Goal: Task Accomplishment & Management: Complete application form

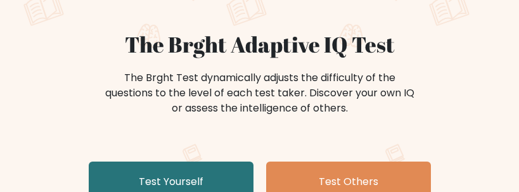
scroll to position [127, 0]
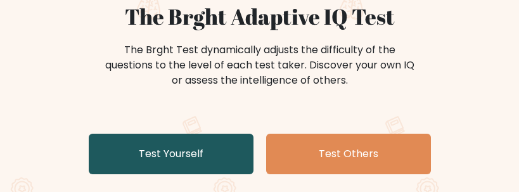
click at [225, 153] on link "Test Yourself" at bounding box center [171, 154] width 165 height 41
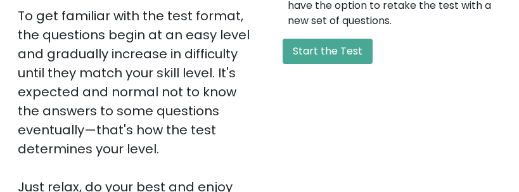
scroll to position [380, 0]
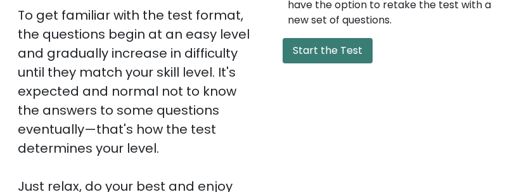
click at [309, 63] on button "Start the Test" at bounding box center [328, 50] width 90 height 25
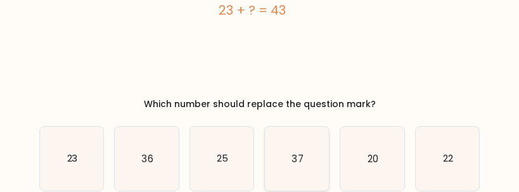
scroll to position [167, 0]
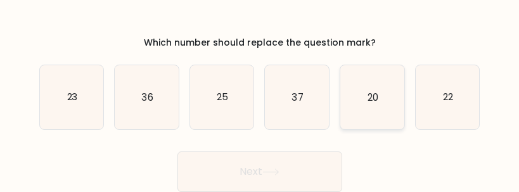
click at [393, 99] on icon "20" at bounding box center [373, 97] width 64 height 64
radio input "true"
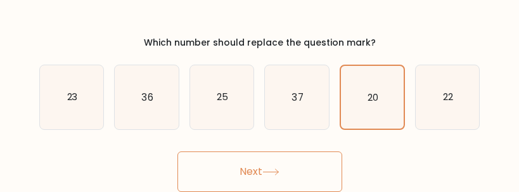
click at [297, 176] on button "Next" at bounding box center [260, 172] width 165 height 41
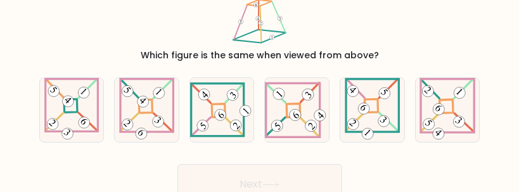
scroll to position [37, 0]
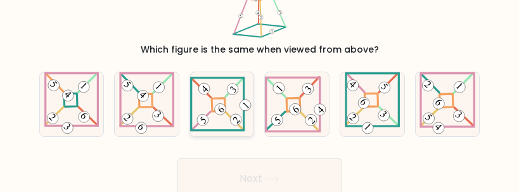
click at [224, 108] on 841 at bounding box center [220, 109] width 16 height 16
click at [260, 62] on input "c." at bounding box center [260, 60] width 1 height 3
radio input "true"
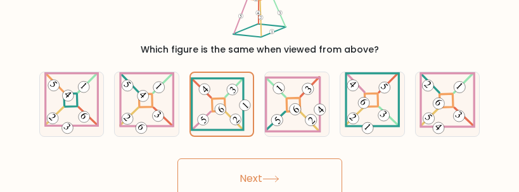
click at [292, 178] on button "Next" at bounding box center [260, 179] width 165 height 41
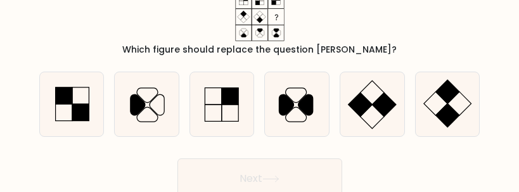
scroll to position [0, 0]
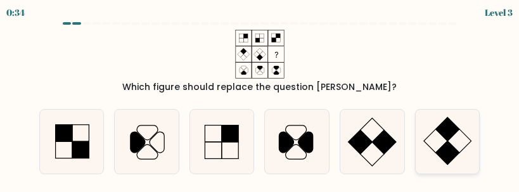
click at [427, 157] on icon at bounding box center [448, 142] width 64 height 64
click at [261, 100] on input "f." at bounding box center [260, 97] width 1 height 3
radio input "true"
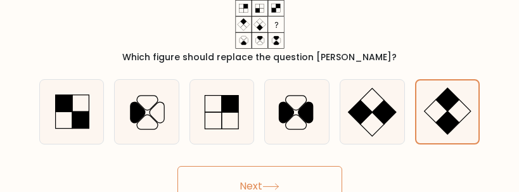
scroll to position [44, 0]
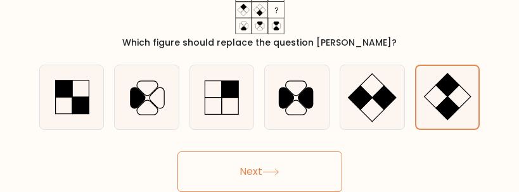
click at [320, 175] on button "Next" at bounding box center [260, 172] width 165 height 41
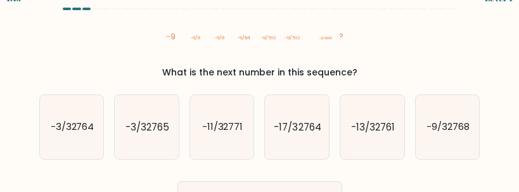
scroll to position [0, 0]
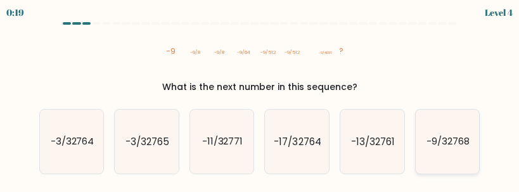
click at [465, 143] on text "-9/32768" at bounding box center [448, 141] width 43 height 13
click at [261, 100] on input "f. -9/32768" at bounding box center [260, 97] width 1 height 3
radio input "true"
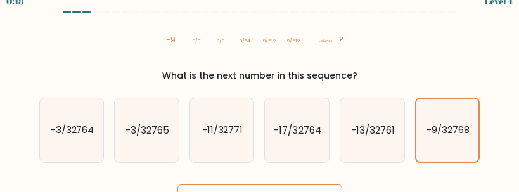
scroll to position [44, 0]
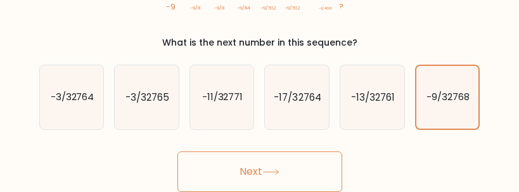
click at [321, 171] on button "Next" at bounding box center [260, 172] width 165 height 41
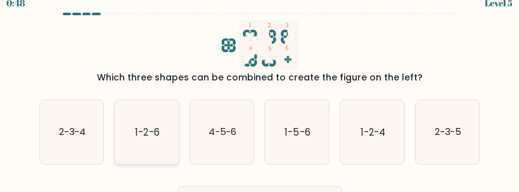
scroll to position [0, 0]
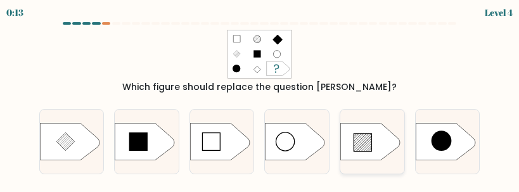
click at [372, 154] on icon at bounding box center [371, 141] width 60 height 37
click at [261, 100] on input "e." at bounding box center [260, 97] width 1 height 3
radio input "true"
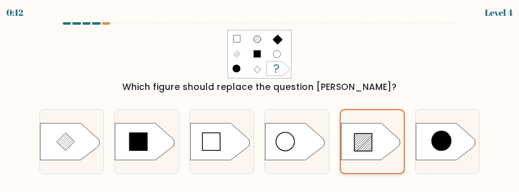
scroll to position [44, 0]
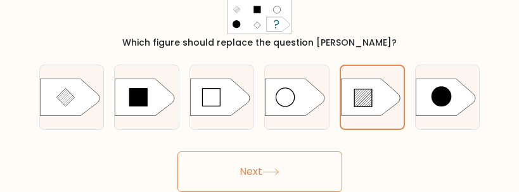
click at [306, 181] on button "Next" at bounding box center [260, 172] width 165 height 41
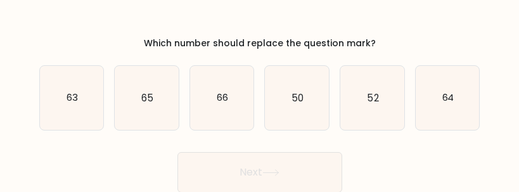
scroll to position [167, 0]
click at [299, 109] on icon "50" at bounding box center [297, 97] width 64 height 64
radio input "true"
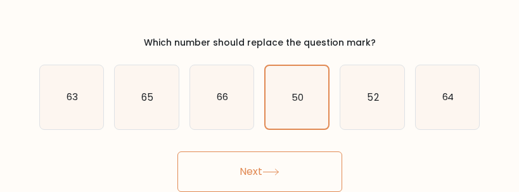
click at [297, 166] on button "Next" at bounding box center [260, 172] width 165 height 41
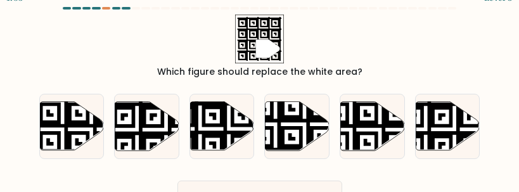
scroll to position [0, 0]
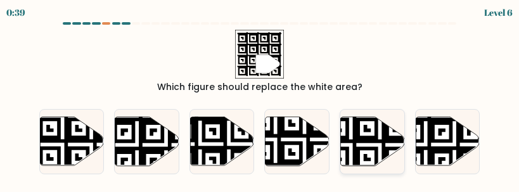
click at [374, 143] on icon at bounding box center [373, 142] width 64 height 50
click at [261, 100] on input "e." at bounding box center [260, 97] width 1 height 3
radio input "true"
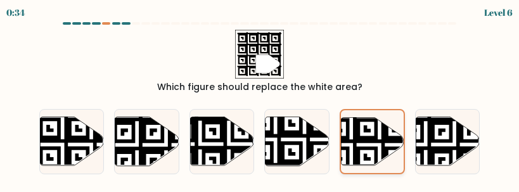
click at [367, 127] on icon at bounding box center [352, 117] width 114 height 114
click at [261, 100] on input "e." at bounding box center [260, 97] width 1 height 3
click at [218, 131] on icon at bounding box center [222, 141] width 64 height 49
click at [260, 100] on input "c." at bounding box center [260, 97] width 1 height 3
radio input "true"
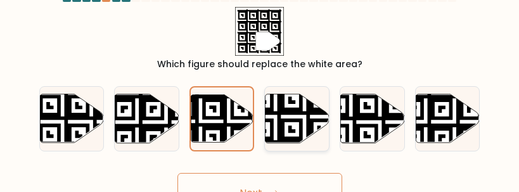
scroll to position [44, 0]
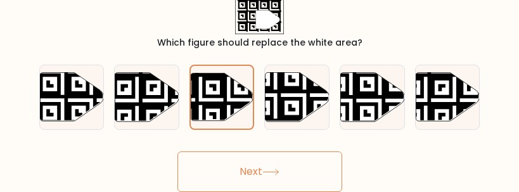
click at [285, 173] on button "Next" at bounding box center [260, 172] width 165 height 41
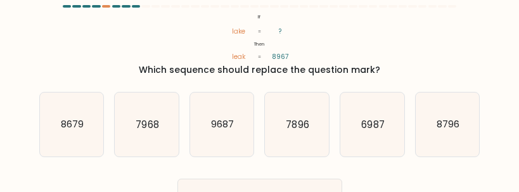
scroll to position [8, 0]
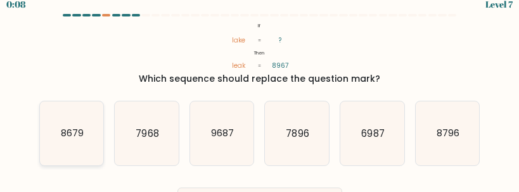
click at [84, 141] on icon "8679" at bounding box center [72, 133] width 64 height 64
click at [260, 91] on input "a. 8679" at bounding box center [260, 89] width 1 height 3
radio input "true"
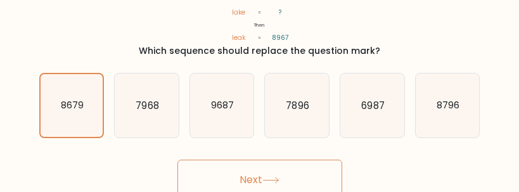
scroll to position [44, 0]
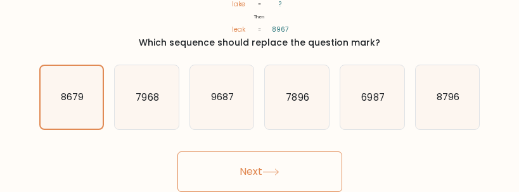
click at [312, 165] on button "Next" at bounding box center [260, 172] width 165 height 41
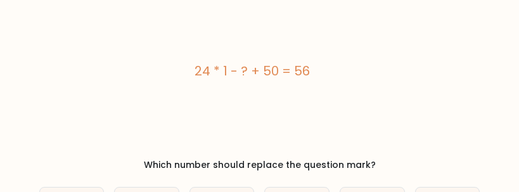
click at [310, 75] on div "24 * 1 - ? + 50 = 56" at bounding box center [252, 71] width 426 height 19
drag, startPoint x: 313, startPoint y: 68, endPoint x: 190, endPoint y: 76, distance: 123.3
click at [190, 76] on div "24 * 1 - ? + 50 = 56" at bounding box center [252, 71] width 426 height 19
copy div "24 * 1 - ? + 50 = 56"
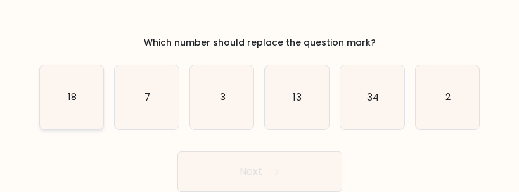
click at [75, 110] on icon "18" at bounding box center [72, 97] width 64 height 64
radio input "true"
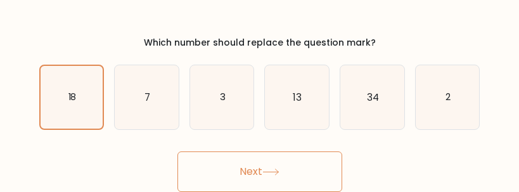
click at [307, 172] on button "Next" at bounding box center [260, 172] width 165 height 41
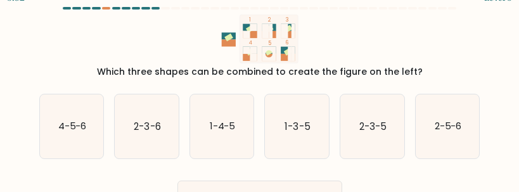
scroll to position [0, 0]
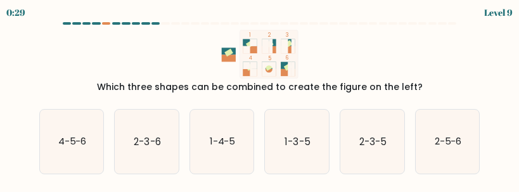
drag, startPoint x: 204, startPoint y: 103, endPoint x: 461, endPoint y: 69, distance: 259.0
click at [461, 69] on div "1 2 3 4 5 6 Which three shapes can be combined to create the figure on the left?" at bounding box center [260, 62] width 457 height 64
click at [429, 135] on icon "2-5-6" at bounding box center [448, 142] width 64 height 64
click at [261, 100] on input "f. 2-5-6" at bounding box center [260, 97] width 1 height 3
radio input "true"
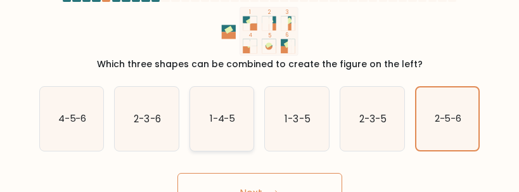
scroll to position [44, 0]
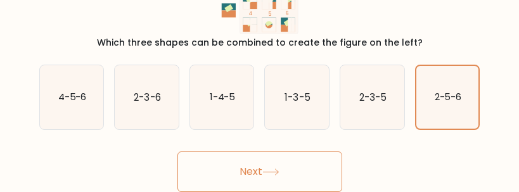
click at [237, 180] on button "Next" at bounding box center [260, 172] width 165 height 41
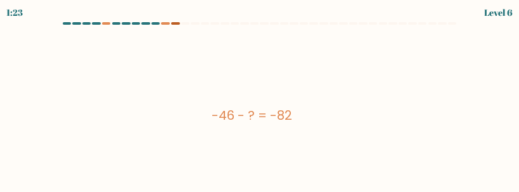
click at [179, 24] on div at bounding box center [175, 23] width 9 height 3
click at [178, 24] on div at bounding box center [175, 23] width 9 height 3
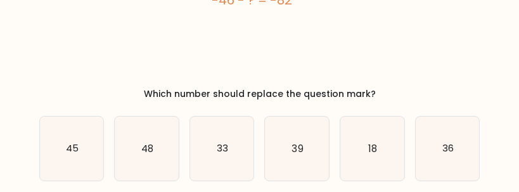
scroll to position [167, 0]
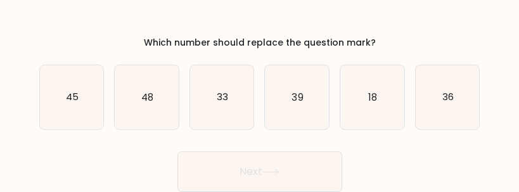
click at [439, 98] on icon "36" at bounding box center [448, 97] width 64 height 64
radio input "true"
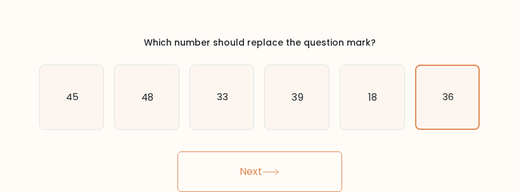
click at [287, 165] on button "Next" at bounding box center [260, 172] width 165 height 41
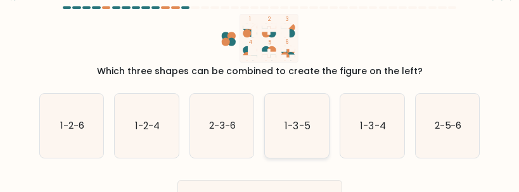
scroll to position [0, 0]
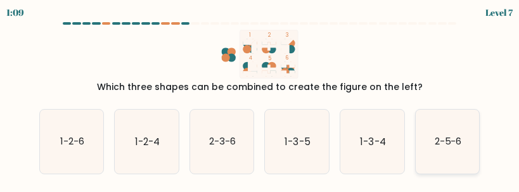
click at [448, 150] on icon "2-5-6" at bounding box center [448, 142] width 64 height 64
click at [261, 100] on input "f. 2-5-6" at bounding box center [260, 97] width 1 height 3
radio input "true"
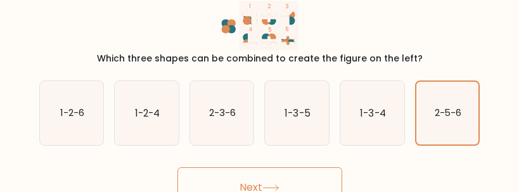
scroll to position [44, 0]
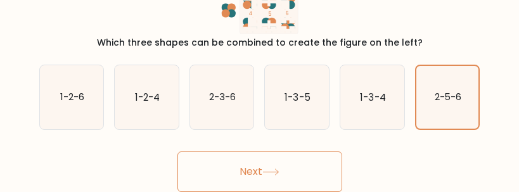
click at [268, 169] on icon at bounding box center [271, 172] width 17 height 7
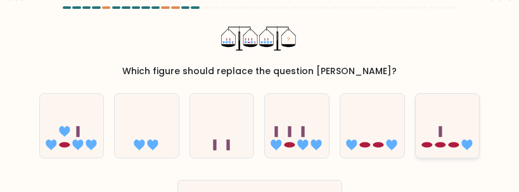
scroll to position [0, 0]
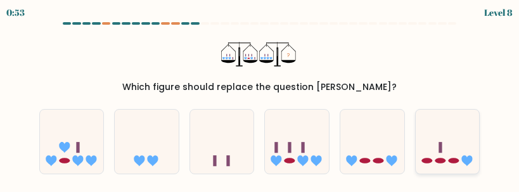
click at [445, 140] on icon at bounding box center [448, 141] width 64 height 53
click at [261, 100] on input "f." at bounding box center [260, 97] width 1 height 3
radio input "true"
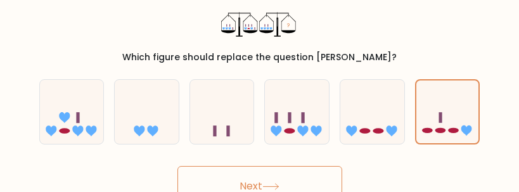
scroll to position [44, 0]
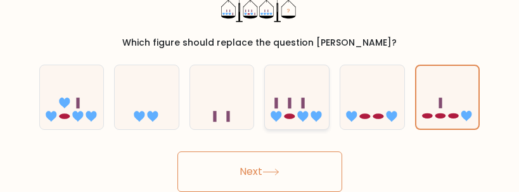
click at [306, 94] on icon at bounding box center [297, 97] width 64 height 53
click at [261, 55] on input "d." at bounding box center [260, 53] width 1 height 3
radio input "true"
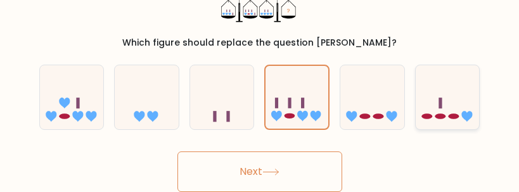
click at [467, 110] on icon at bounding box center [448, 97] width 64 height 53
click at [261, 55] on input "f." at bounding box center [260, 53] width 1 height 3
radio input "true"
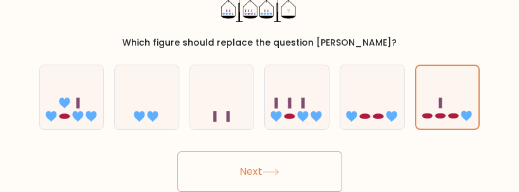
click at [297, 183] on button "Next" at bounding box center [260, 172] width 165 height 41
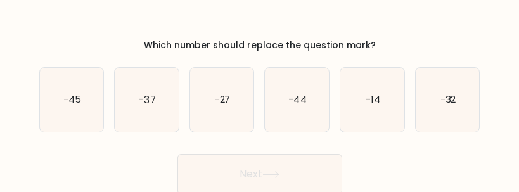
scroll to position [167, 0]
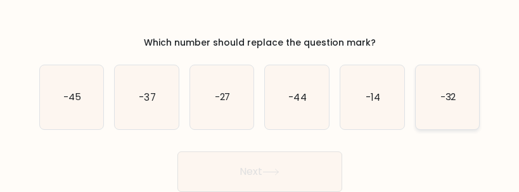
click at [438, 98] on icon "-32" at bounding box center [448, 97] width 64 height 64
radio input "true"
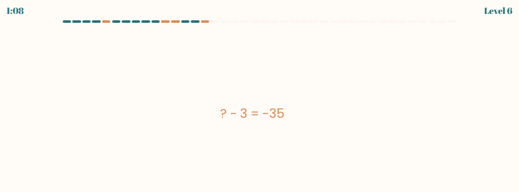
scroll to position [129, 0]
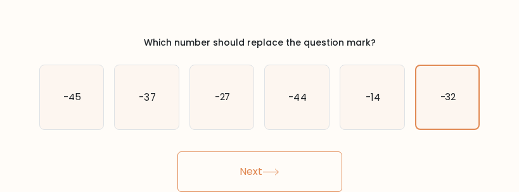
click at [311, 159] on button "Next" at bounding box center [260, 172] width 165 height 41
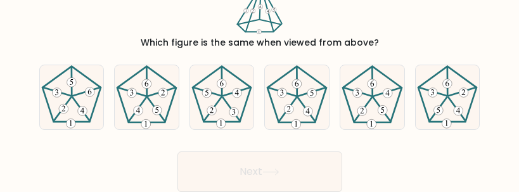
scroll to position [0, 0]
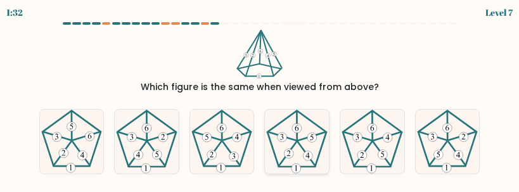
click at [303, 156] on icon at bounding box center [297, 142] width 64 height 64
click at [261, 100] on input "d." at bounding box center [260, 97] width 1 height 3
radio input "true"
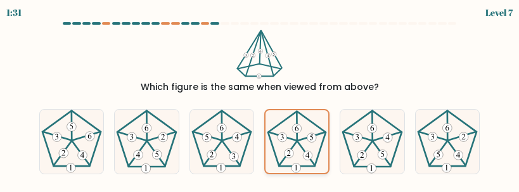
scroll to position [44, 0]
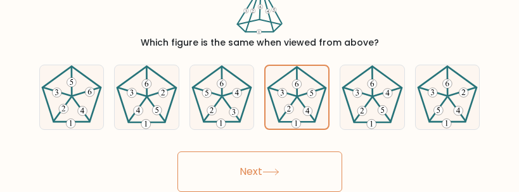
click at [300, 179] on button "Next" at bounding box center [260, 172] width 165 height 41
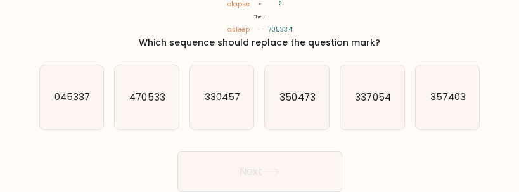
click at [300, 178] on button "Next" at bounding box center [260, 172] width 165 height 41
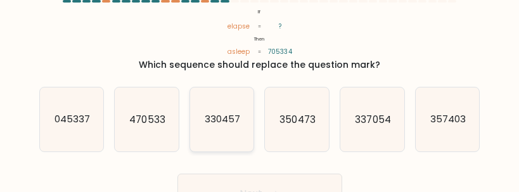
scroll to position [0, 0]
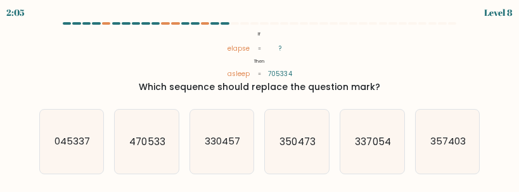
click at [214, 96] on form "If ?" at bounding box center [259, 129] width 519 height 214
click at [473, 153] on icon "357403" at bounding box center [448, 142] width 64 height 64
click at [261, 100] on input "f. 357403" at bounding box center [260, 97] width 1 height 3
radio input "true"
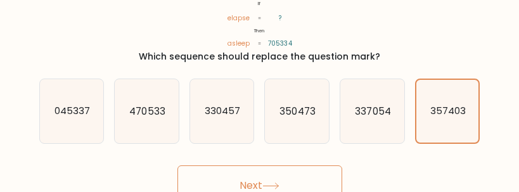
scroll to position [44, 0]
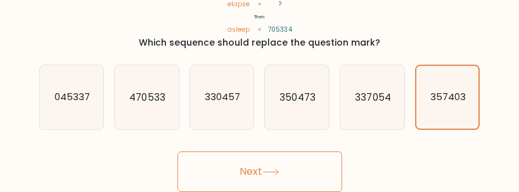
click at [270, 176] on button "Next" at bounding box center [260, 172] width 165 height 41
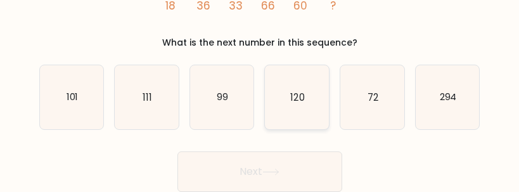
click at [310, 106] on icon "120" at bounding box center [297, 97] width 64 height 64
click at [261, 55] on input "d. 120" at bounding box center [260, 53] width 1 height 3
radio input "true"
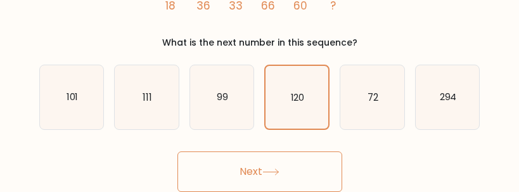
click at [302, 159] on button "Next" at bounding box center [260, 172] width 165 height 41
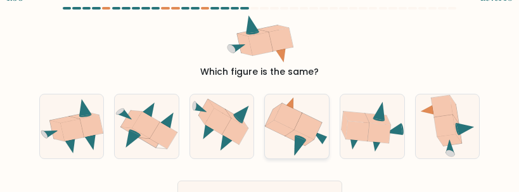
scroll to position [0, 0]
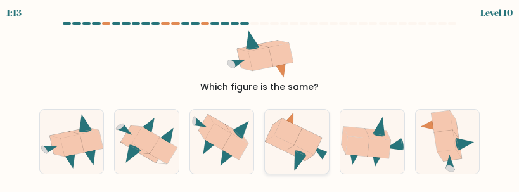
click at [310, 141] on icon at bounding box center [308, 141] width 28 height 27
click at [261, 100] on input "d." at bounding box center [260, 97] width 1 height 3
radio input "true"
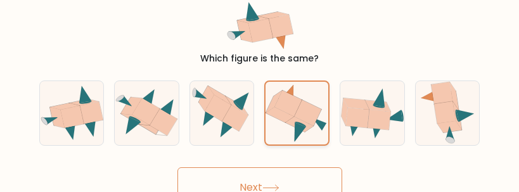
scroll to position [44, 0]
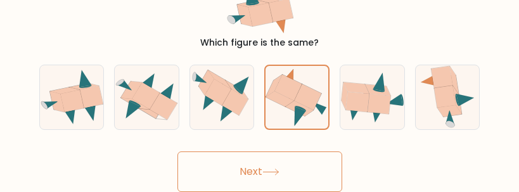
click at [282, 165] on button "Next" at bounding box center [260, 172] width 165 height 41
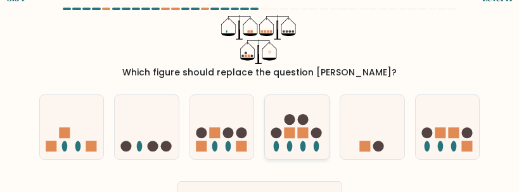
scroll to position [0, 0]
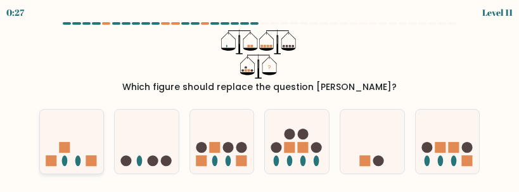
click at [76, 150] on icon at bounding box center [72, 141] width 64 height 53
click at [260, 100] on input "a." at bounding box center [260, 97] width 1 height 3
radio input "true"
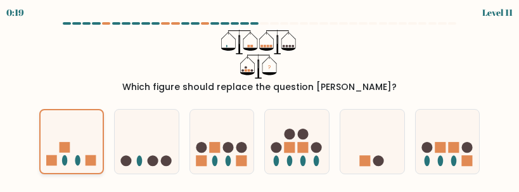
click at [55, 171] on div at bounding box center [71, 141] width 65 height 65
click at [260, 100] on input "a." at bounding box center [260, 97] width 1 height 3
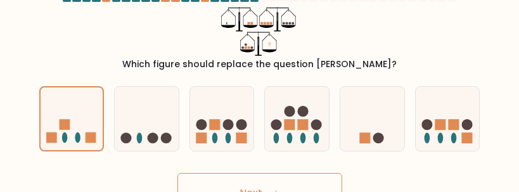
scroll to position [44, 0]
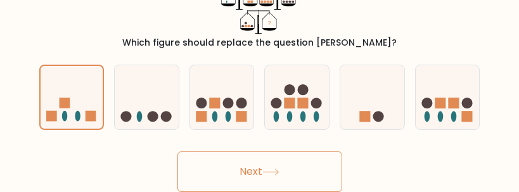
click at [278, 174] on icon at bounding box center [271, 172] width 17 height 7
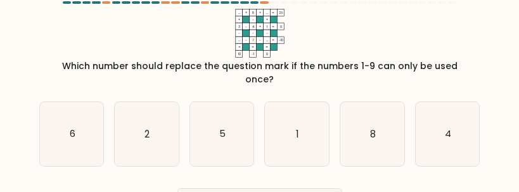
scroll to position [0, 0]
